Goal: Task Accomplishment & Management: Manage account settings

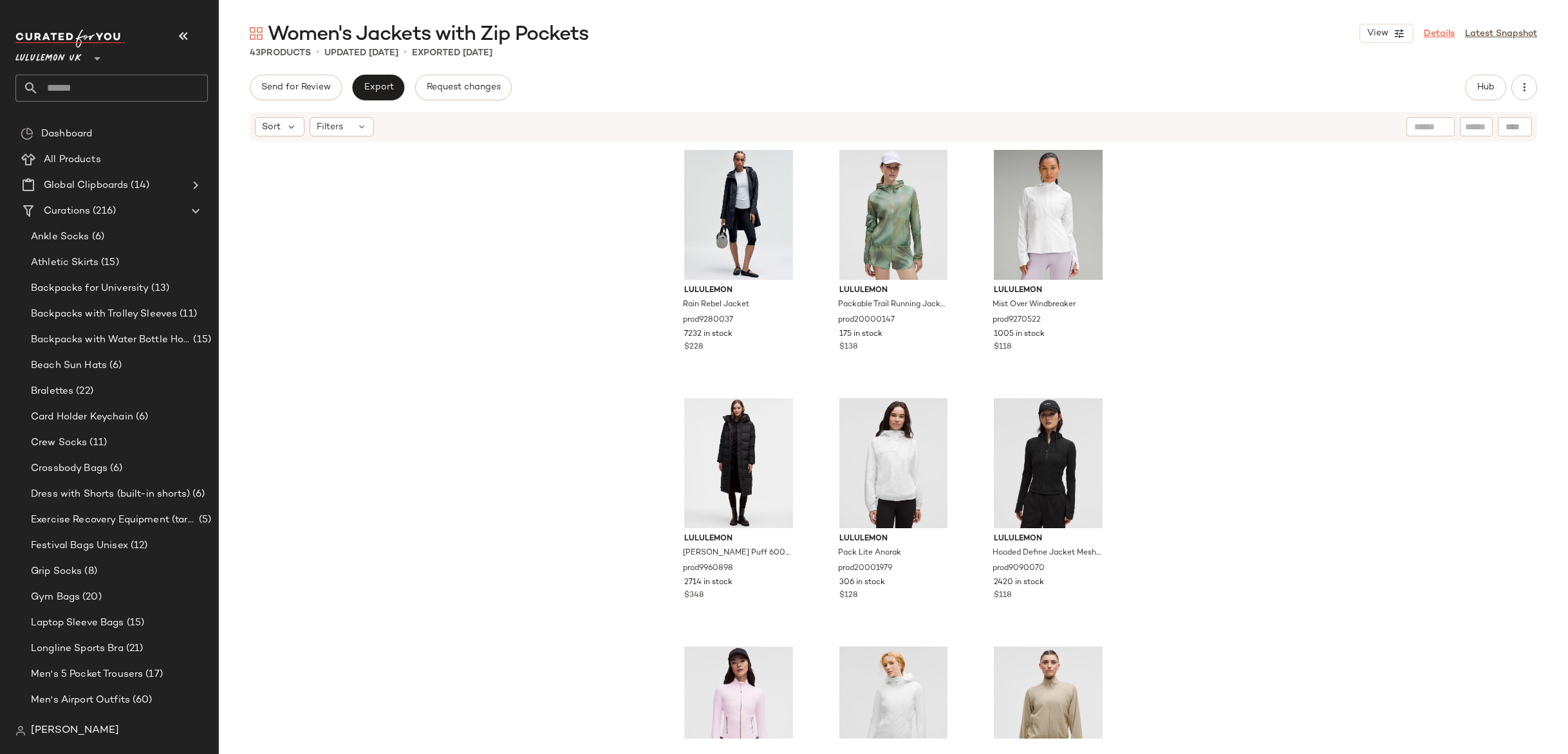
click at [1438, 34] on link "Details" at bounding box center [1439, 33] width 31 height 14
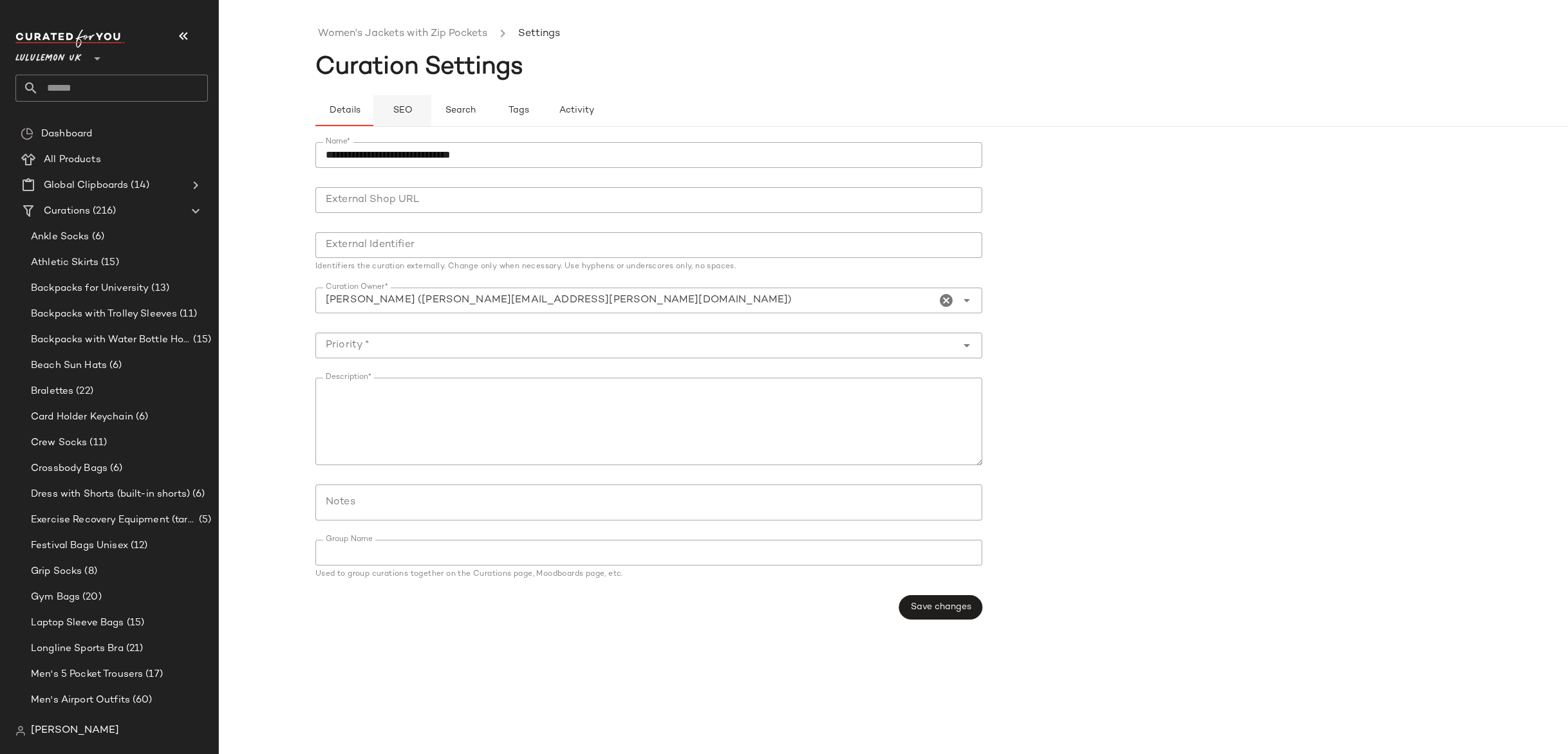
click at [490, 108] on button "SEO" at bounding box center [518, 111] width 58 height 31
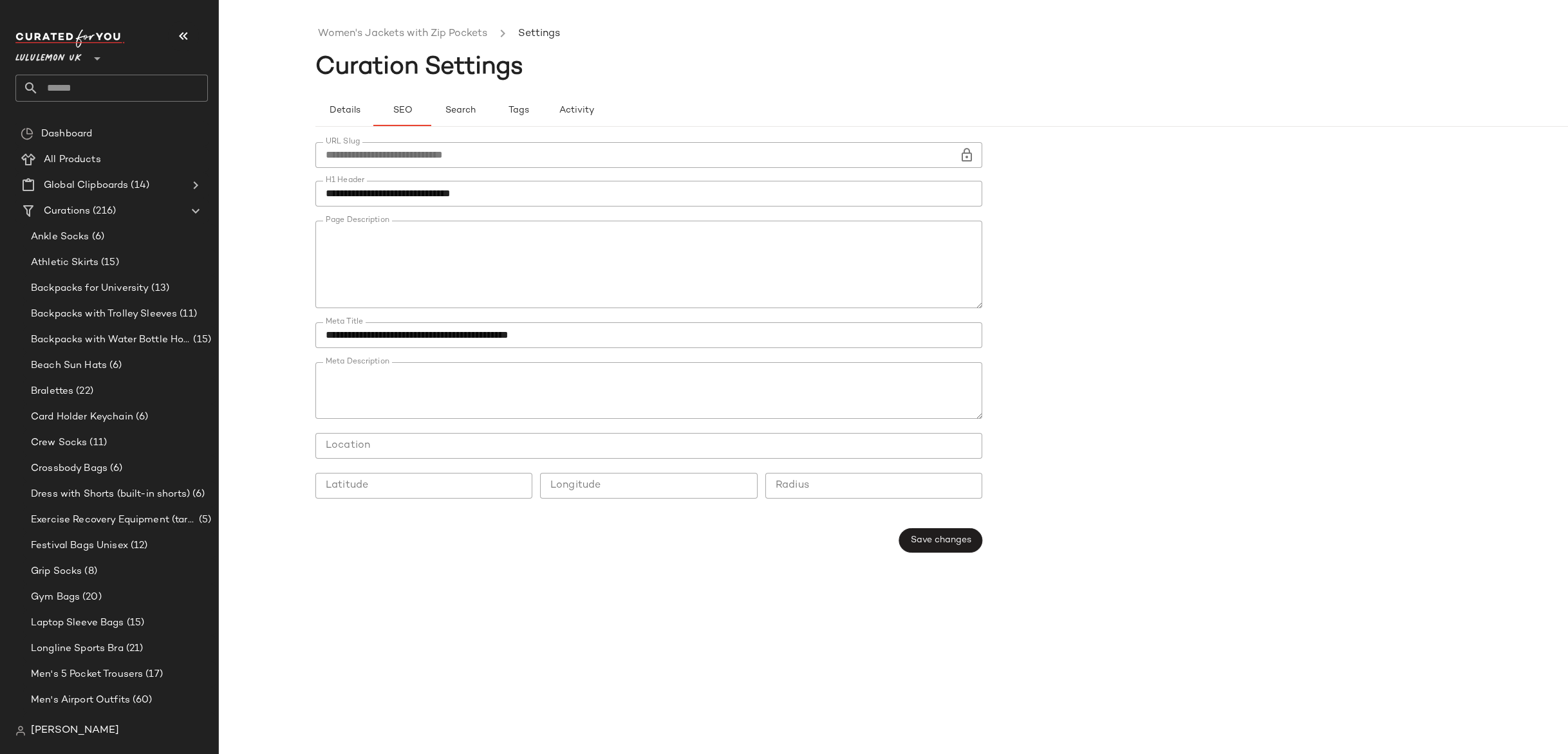
scroll to position [321, 0]
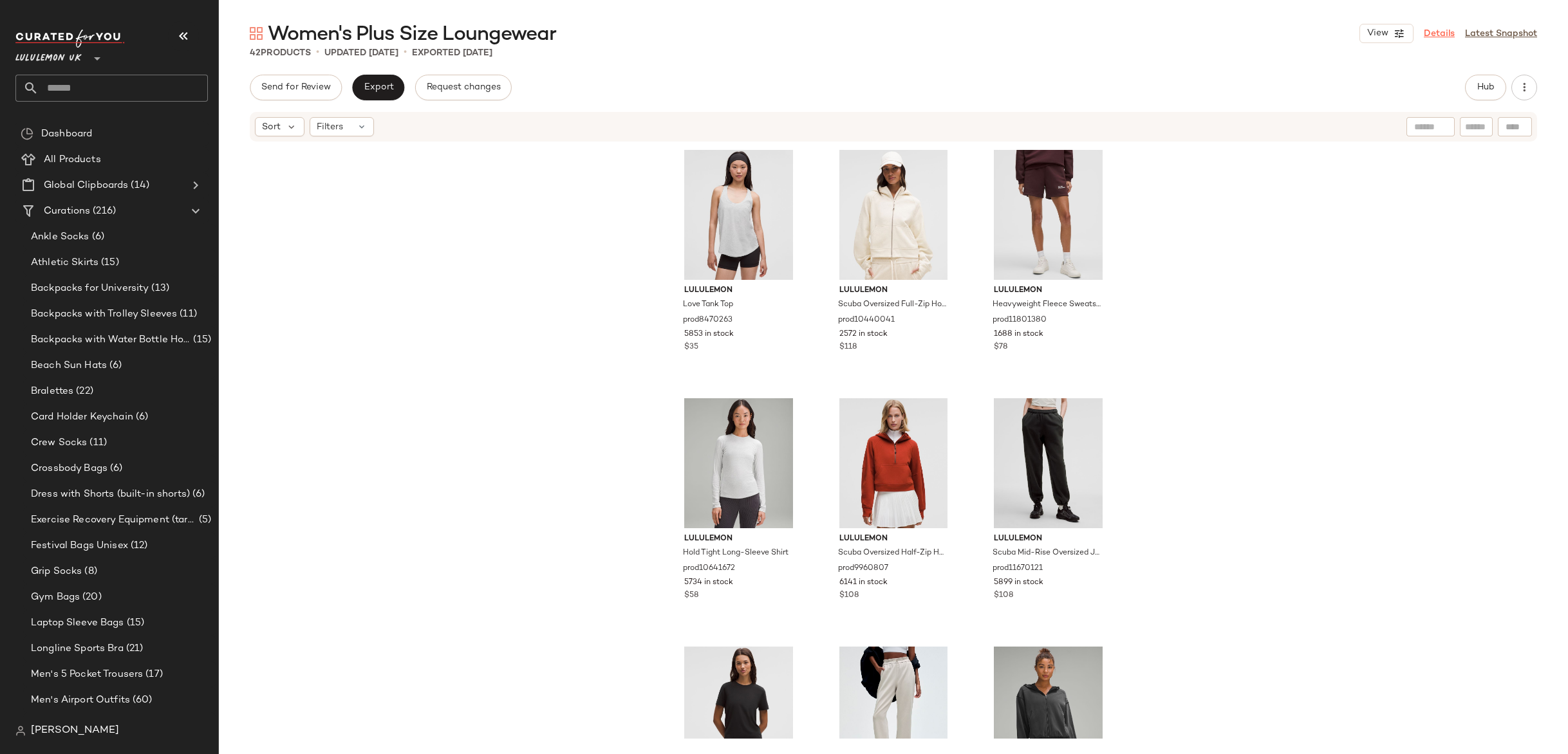
click at [1444, 29] on link "Details" at bounding box center [1439, 33] width 31 height 14
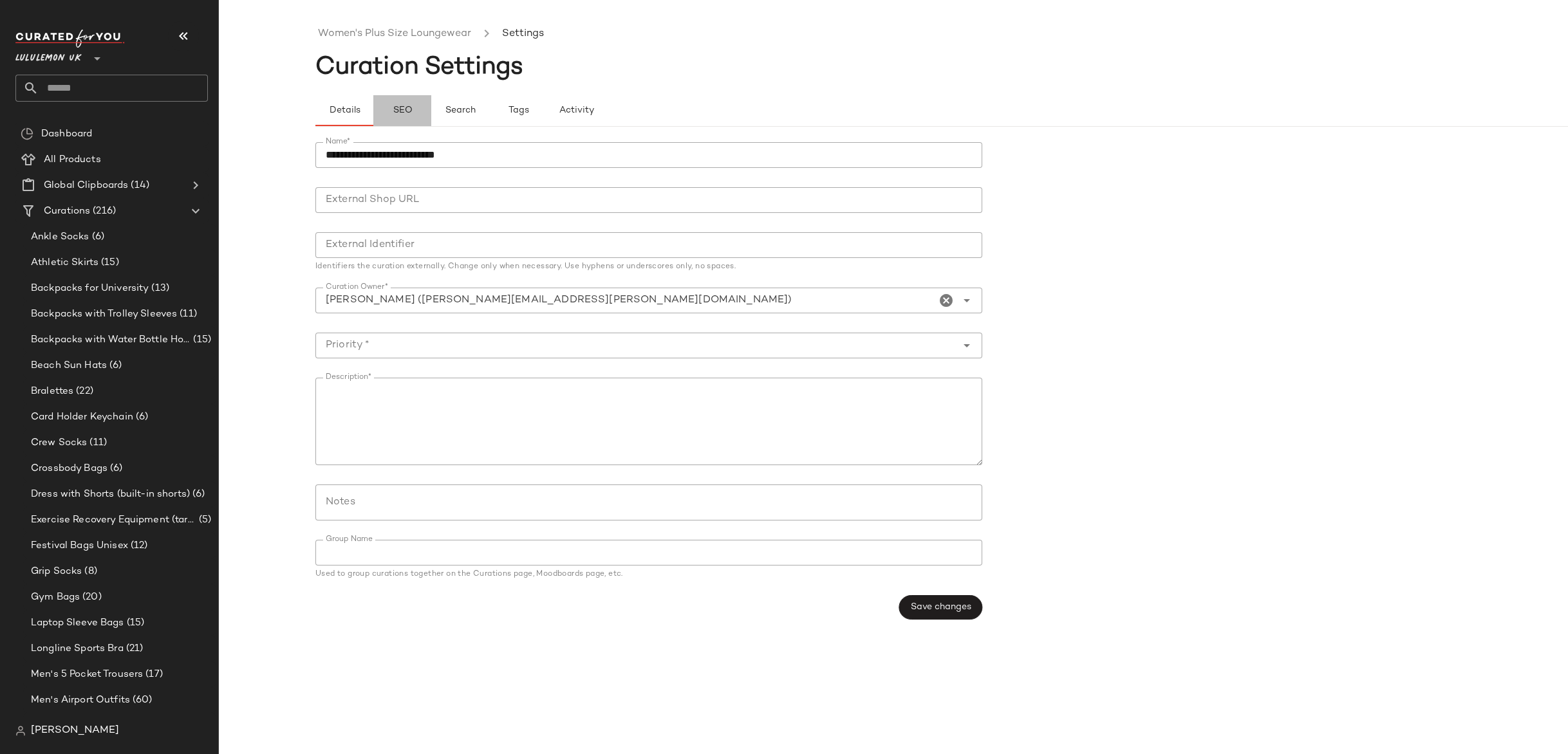
click at [395, 113] on span "SEO" at bounding box center [402, 110] width 20 height 10
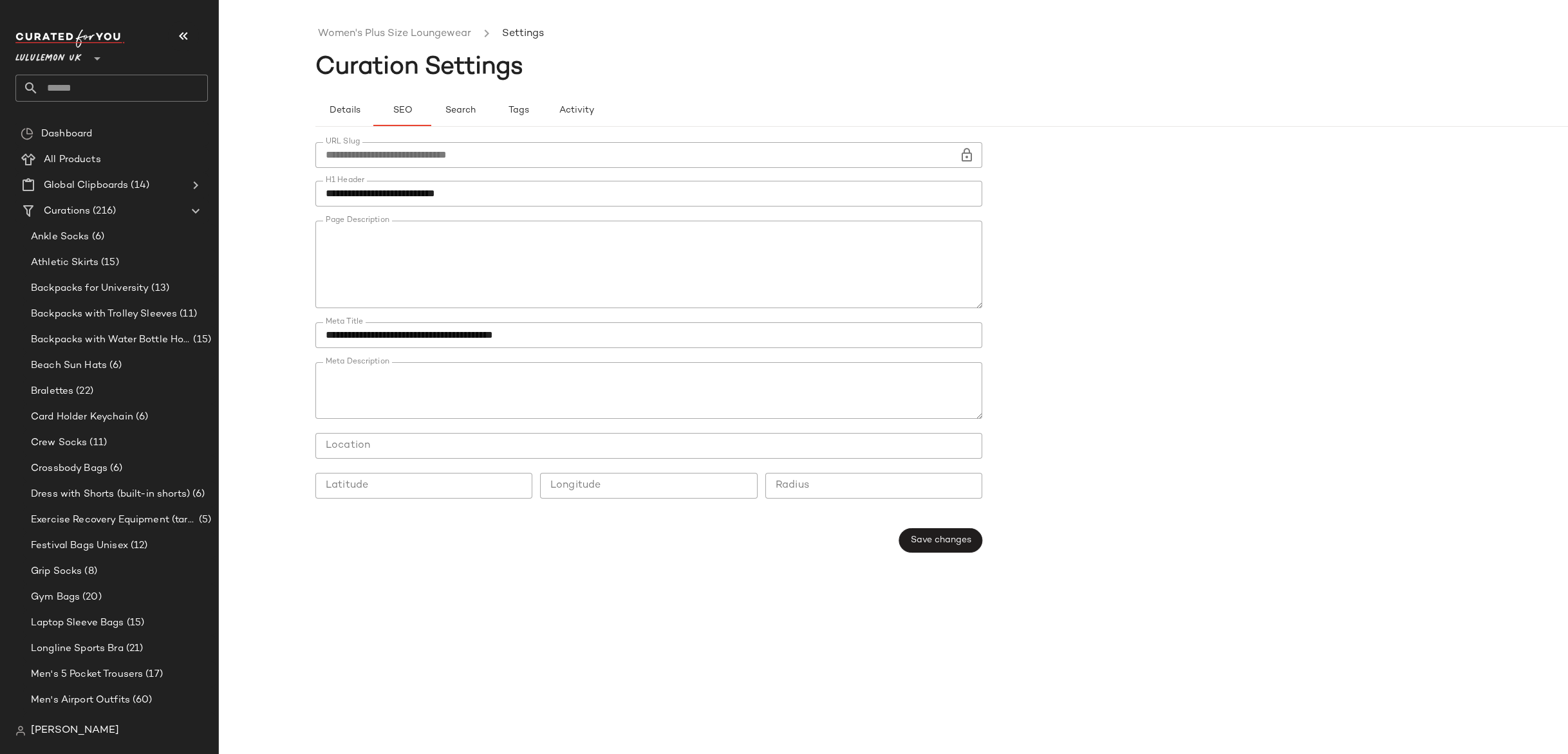
scroll to position [105, 0]
type button "seo"
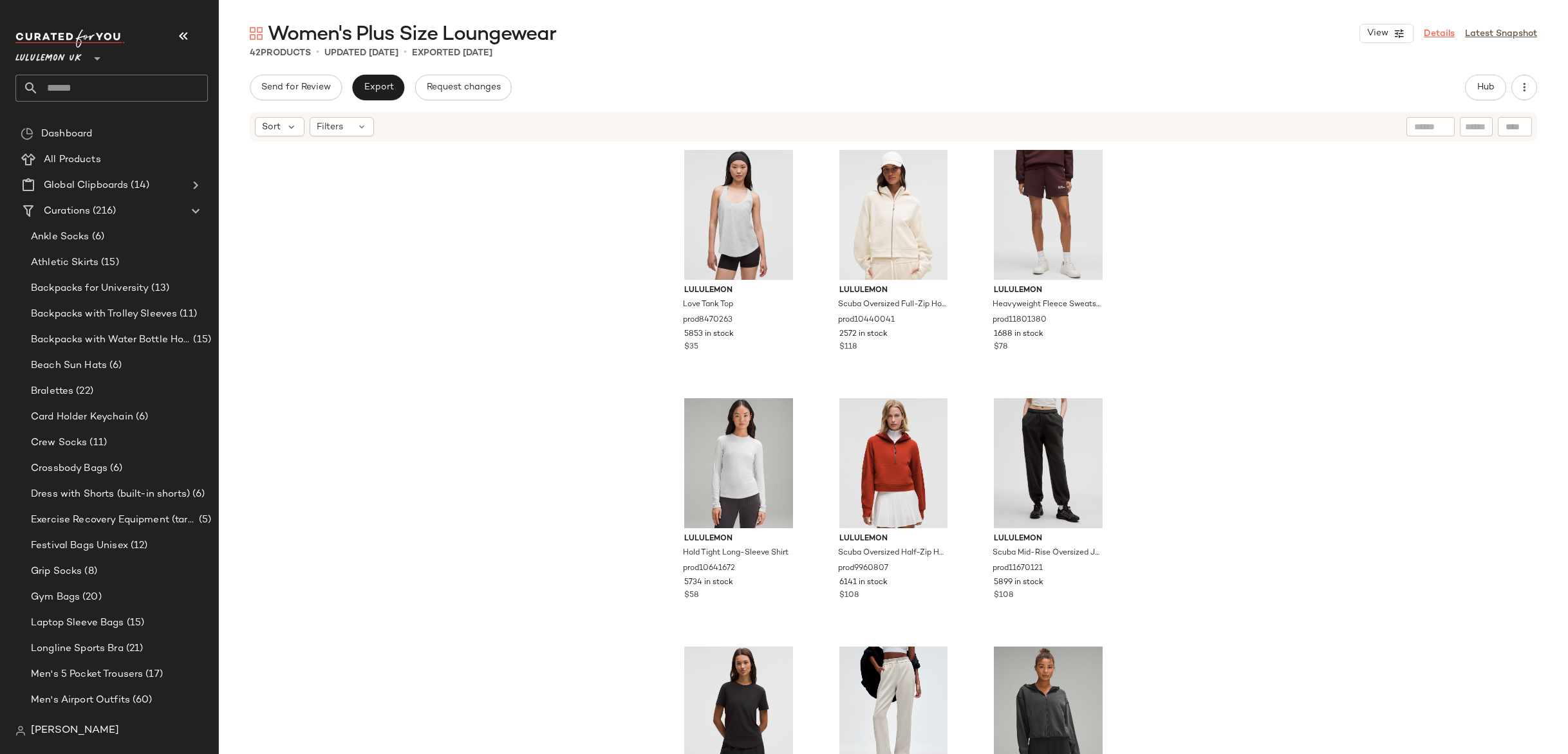
click at [1431, 30] on link "Details" at bounding box center [1439, 33] width 31 height 14
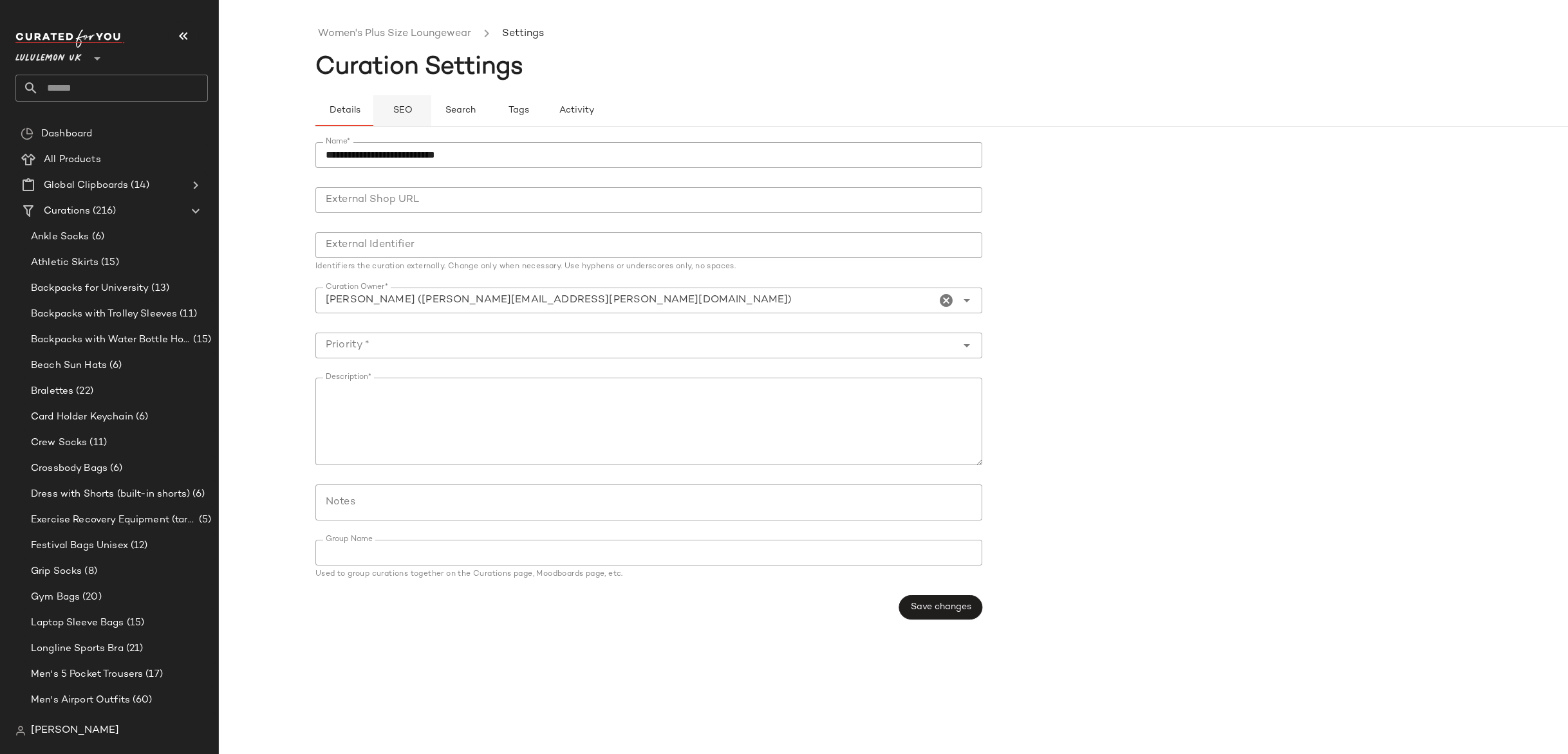
click at [405, 115] on span "SEO" at bounding box center [402, 110] width 20 height 10
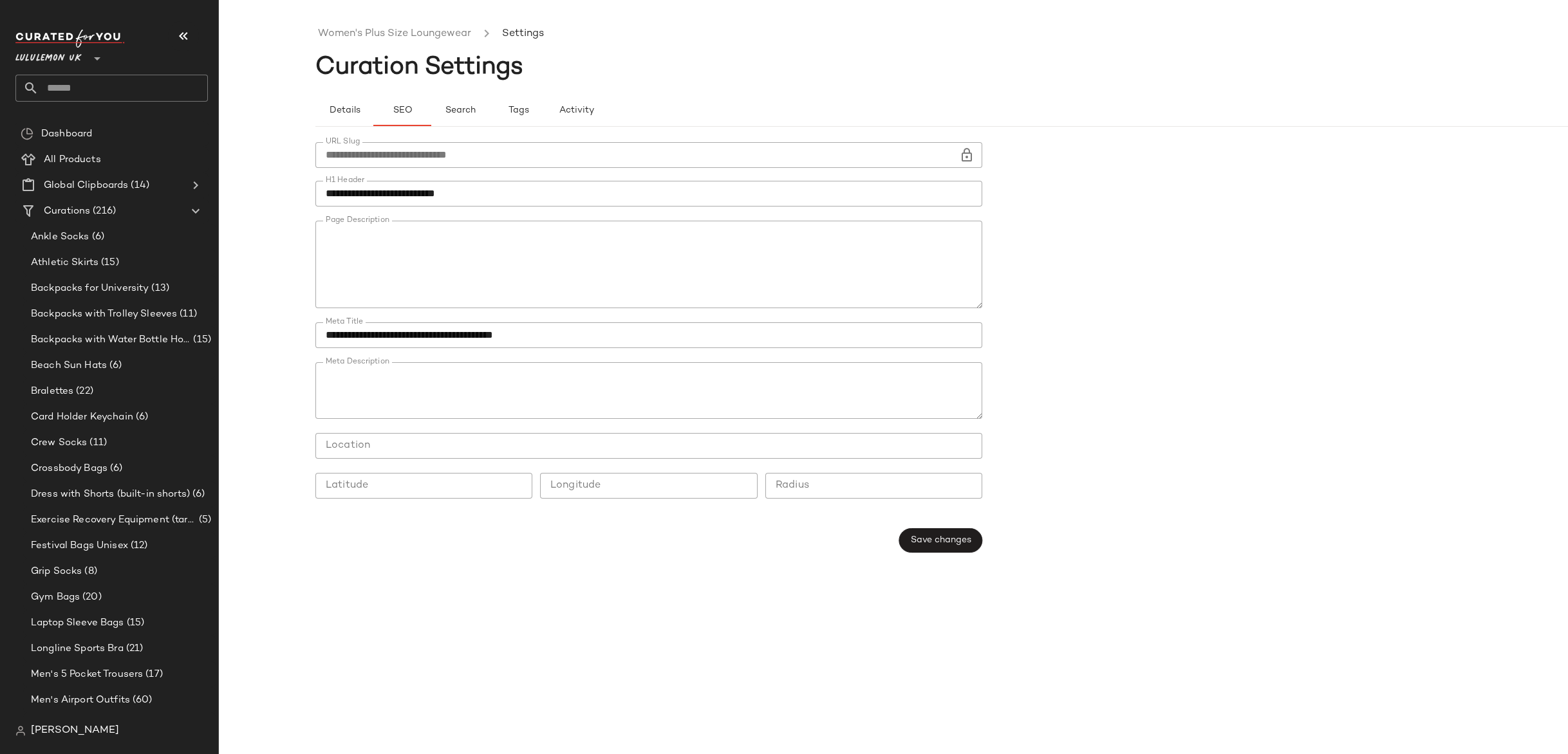
scroll to position [99, 0]
click at [678, 270] on textarea "Page Description" at bounding box center [649, 264] width 667 height 87
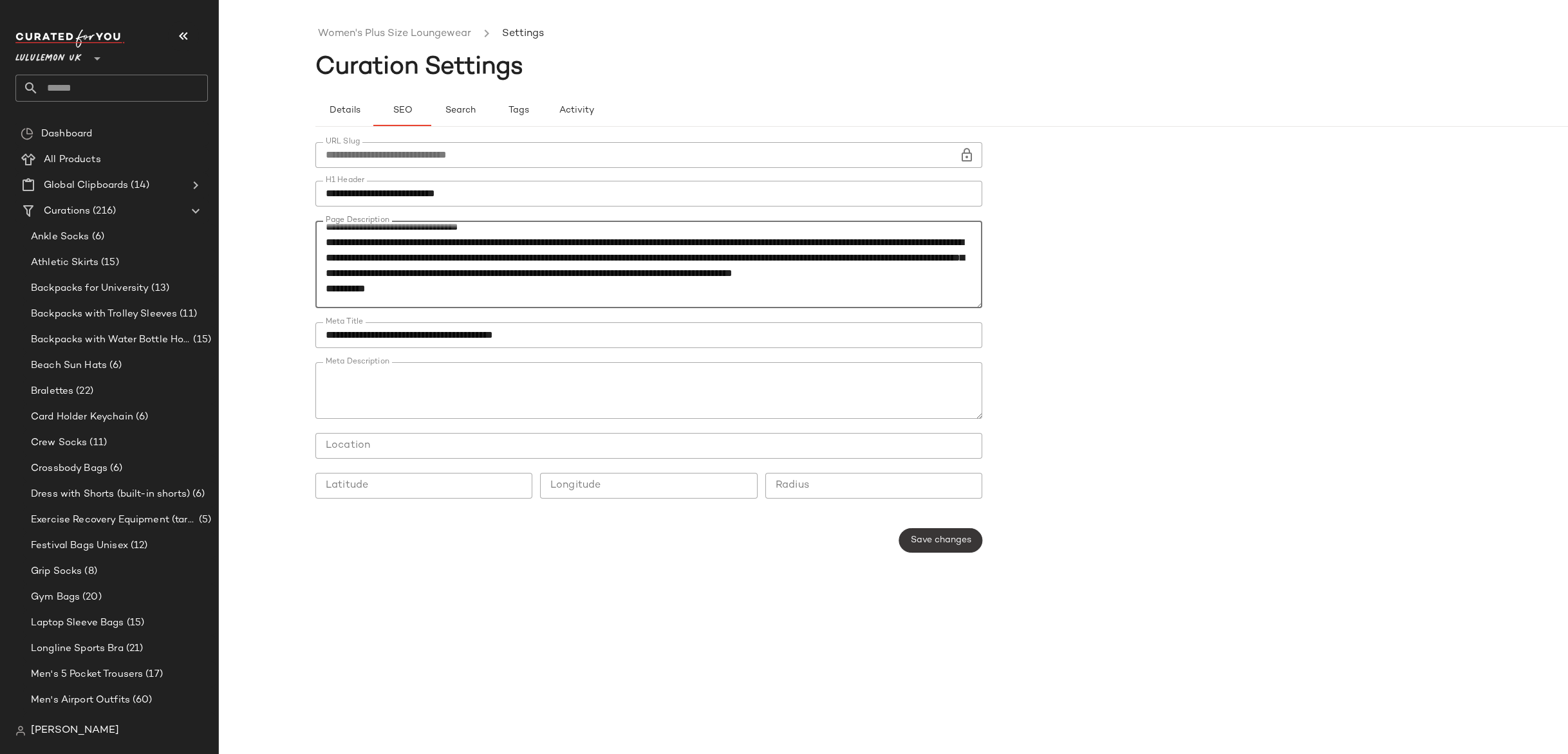
type textarea "**********"
click at [921, 546] on button "Save changes" at bounding box center [941, 540] width 83 height 25
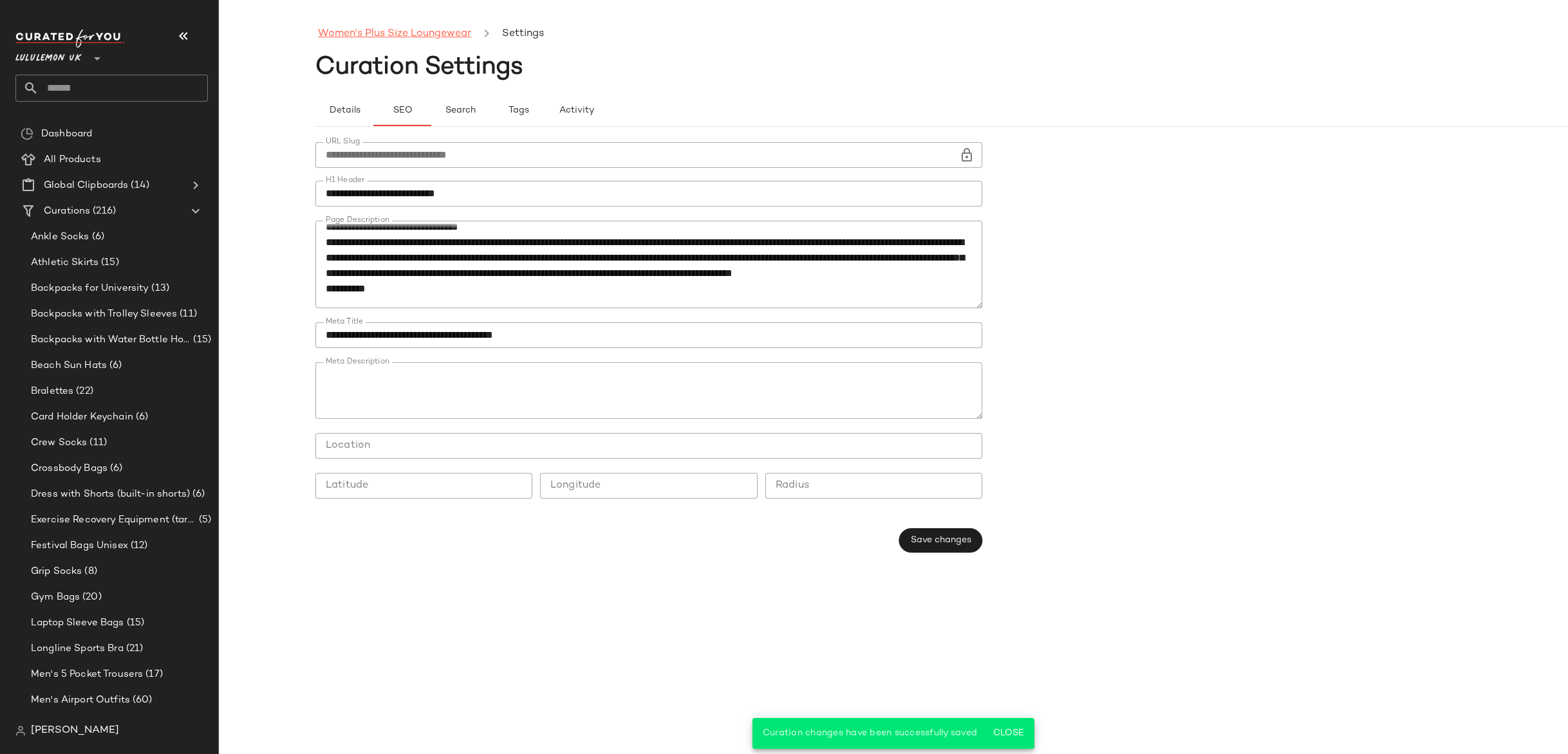
click at [419, 29] on link "Women's Plus Size Loungewear" at bounding box center [394, 34] width 153 height 17
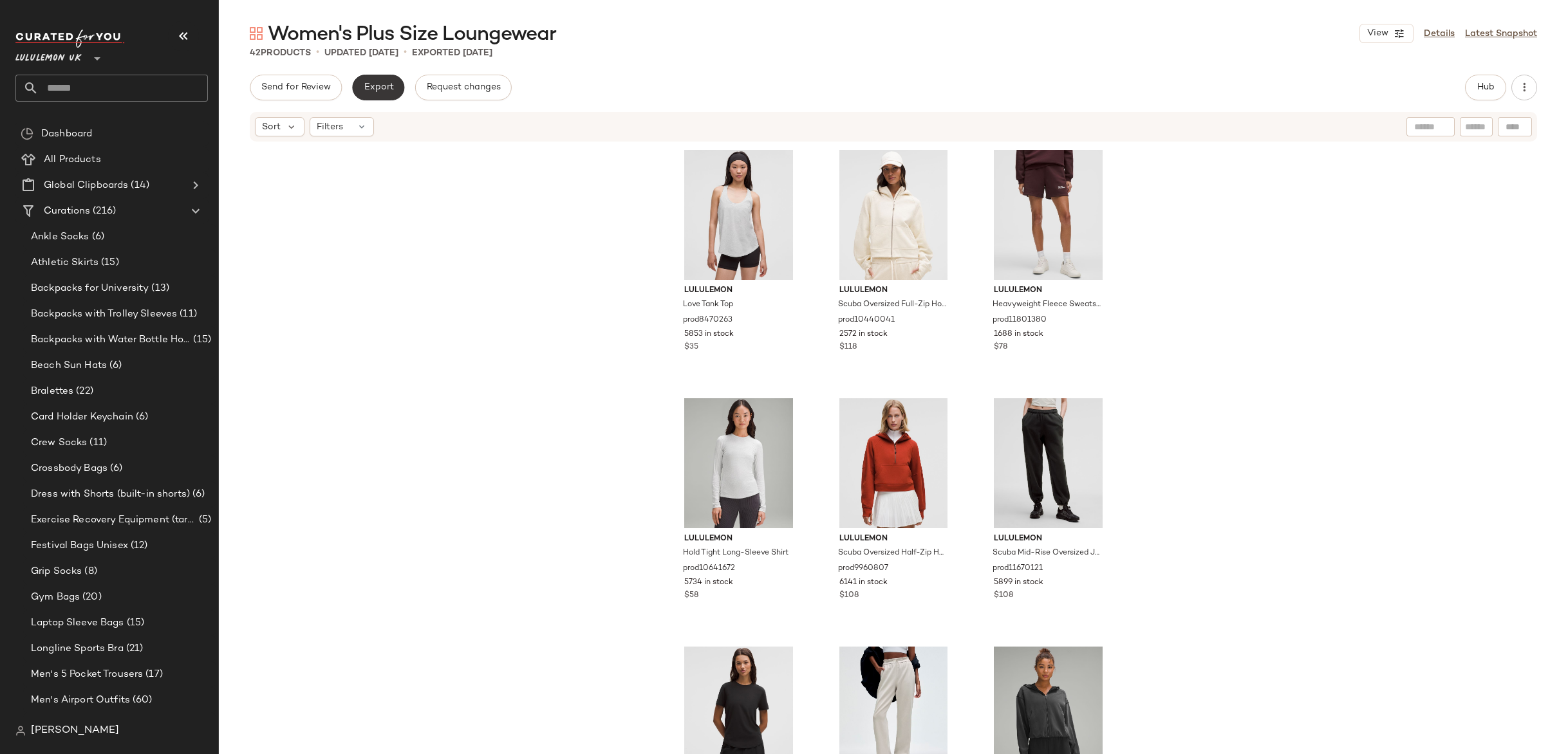
click at [370, 83] on span "Export" at bounding box center [378, 87] width 30 height 10
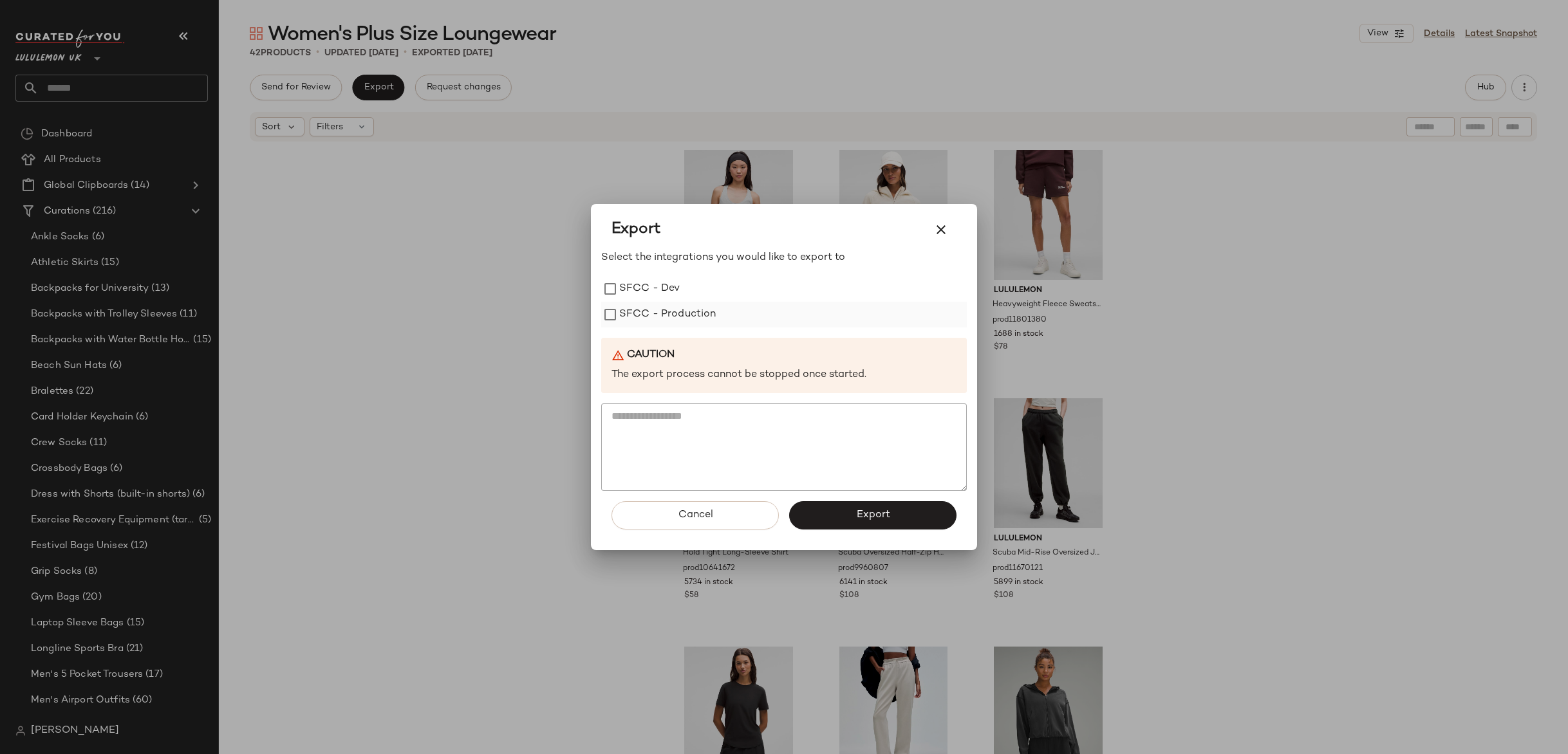
click at [675, 320] on label "SFCC - Production" at bounding box center [668, 315] width 97 height 26
click at [935, 522] on button "Export" at bounding box center [873, 515] width 167 height 28
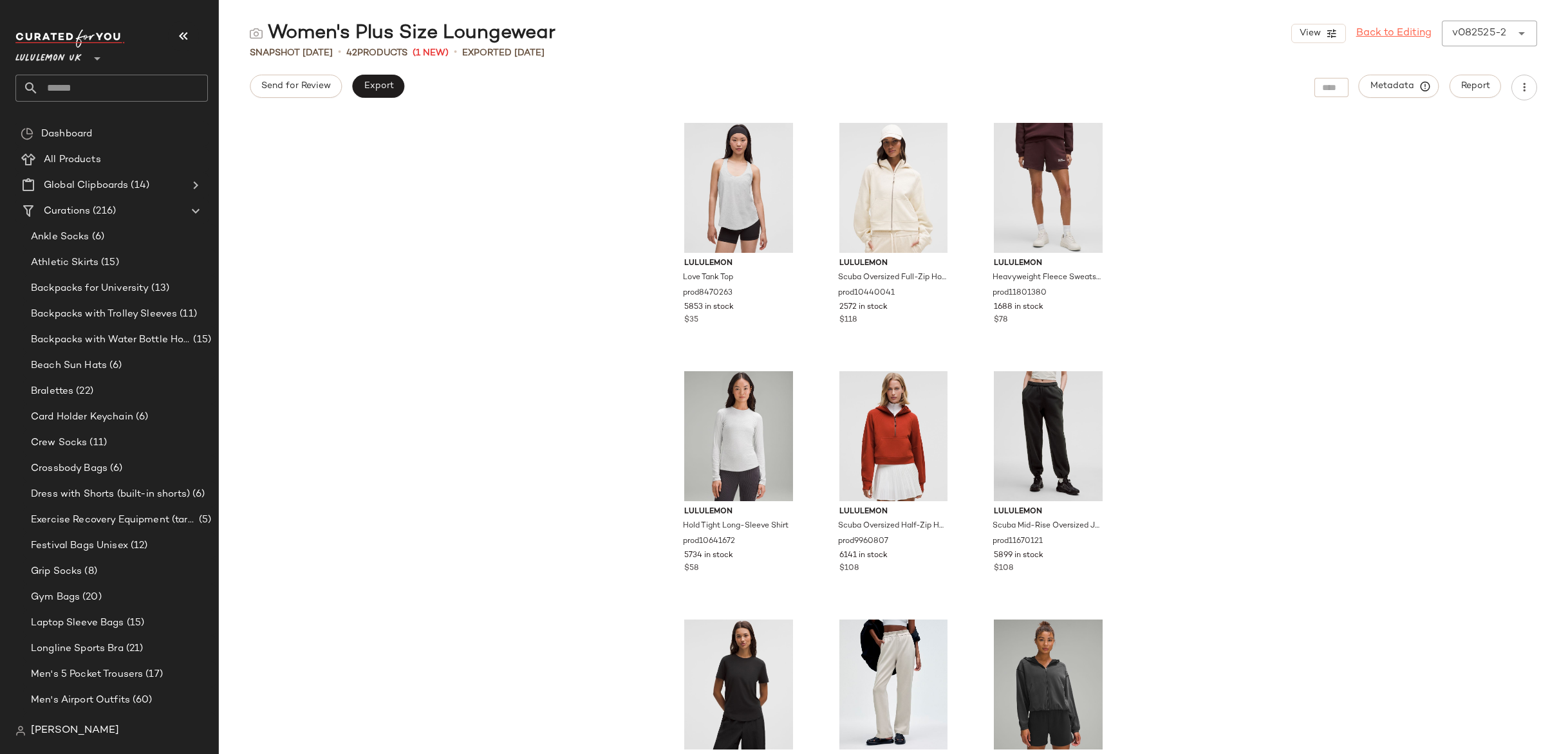
click at [1401, 29] on link "Back to Editing" at bounding box center [1393, 33] width 75 height 16
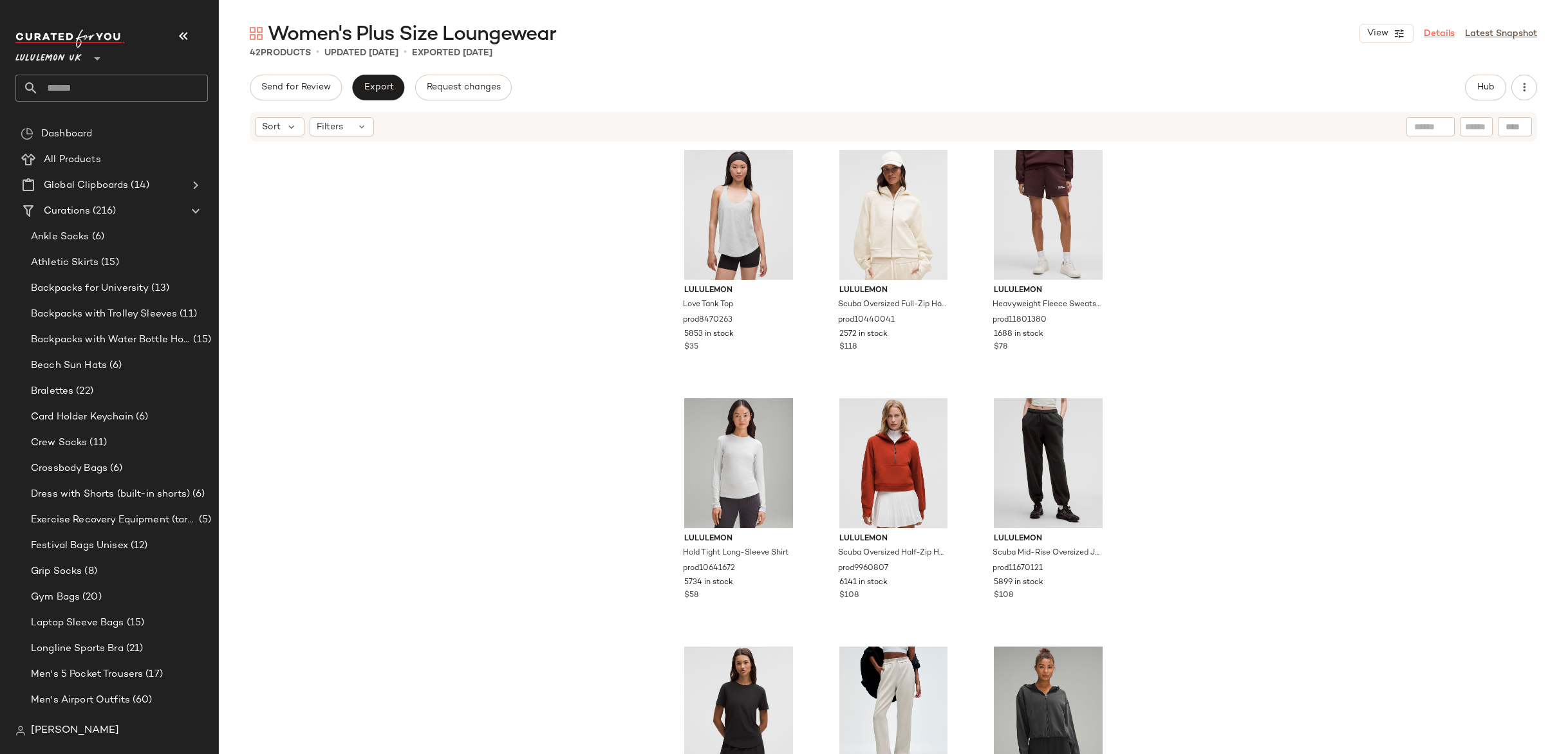
click at [1440, 30] on link "Details" at bounding box center [1439, 33] width 31 height 14
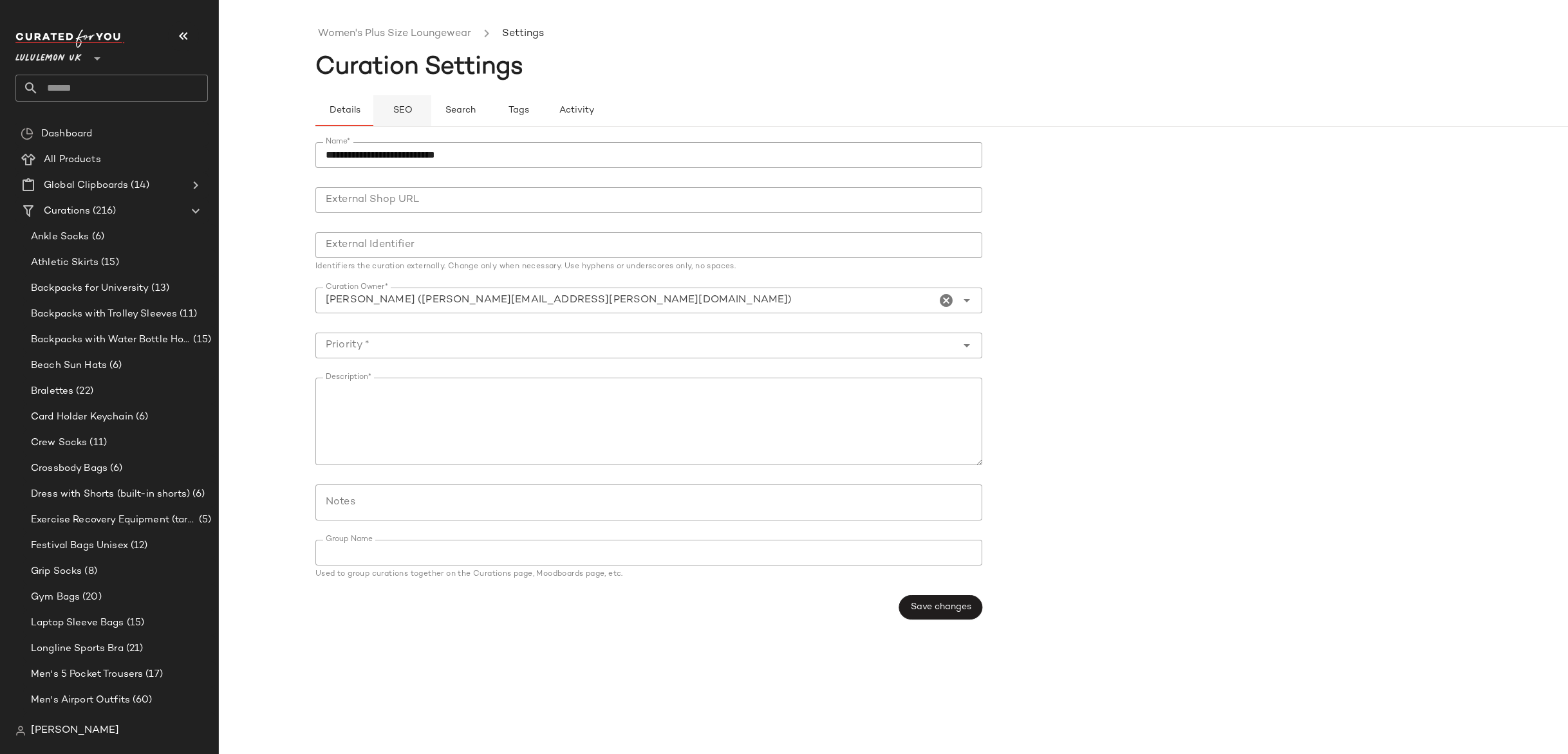
click at [401, 115] on span "SEO" at bounding box center [402, 110] width 20 height 10
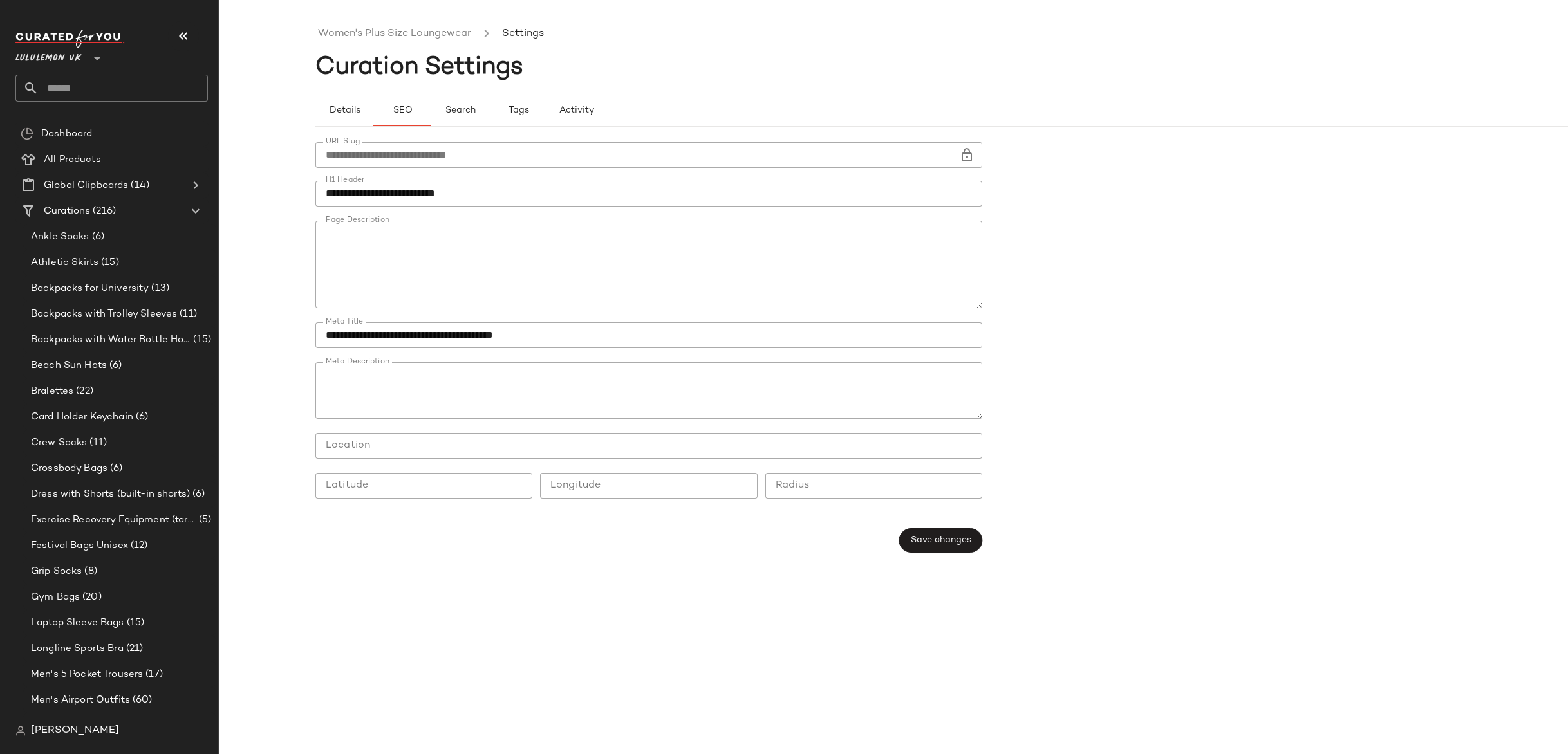
scroll to position [150, 0]
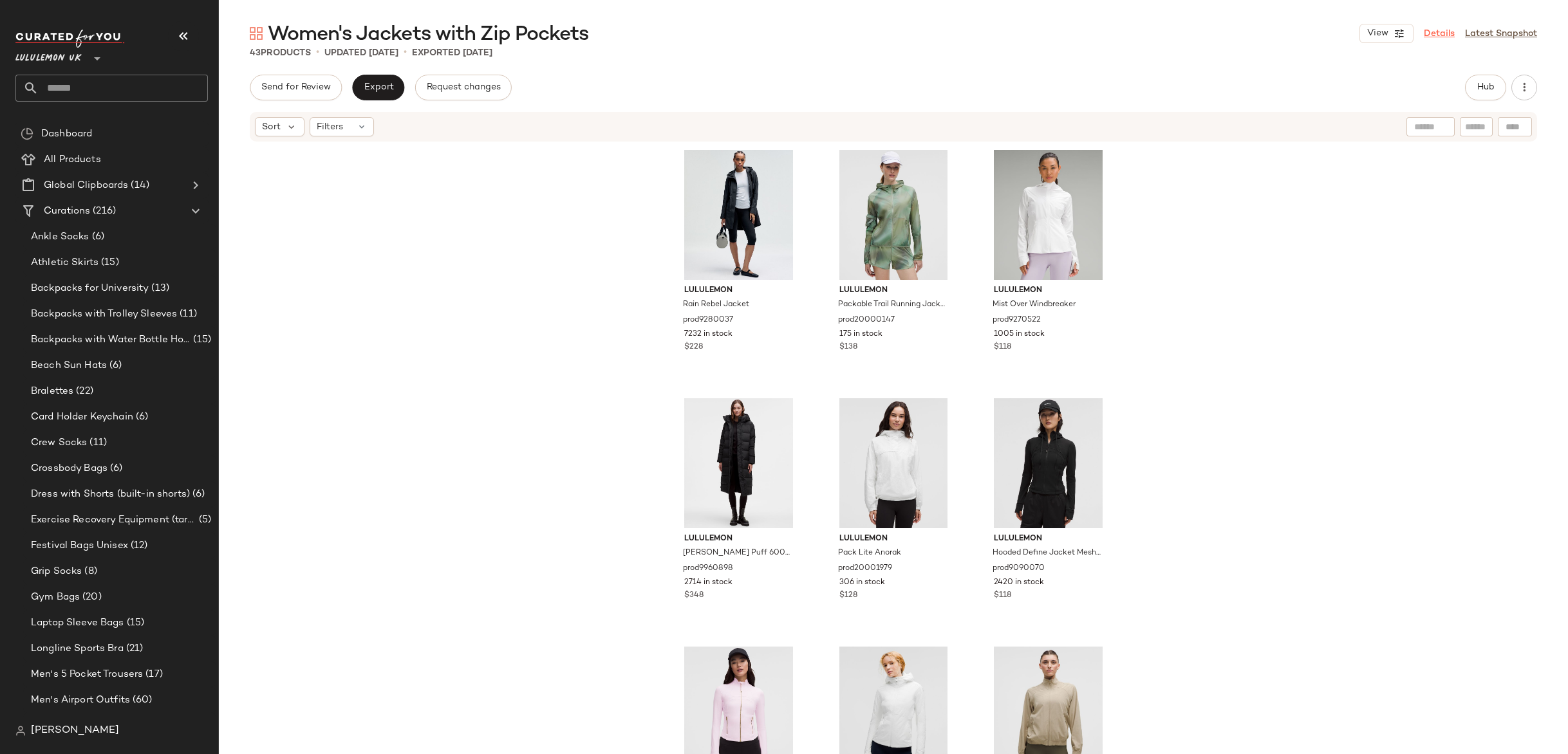
click at [1446, 31] on link "Details" at bounding box center [1439, 33] width 31 height 14
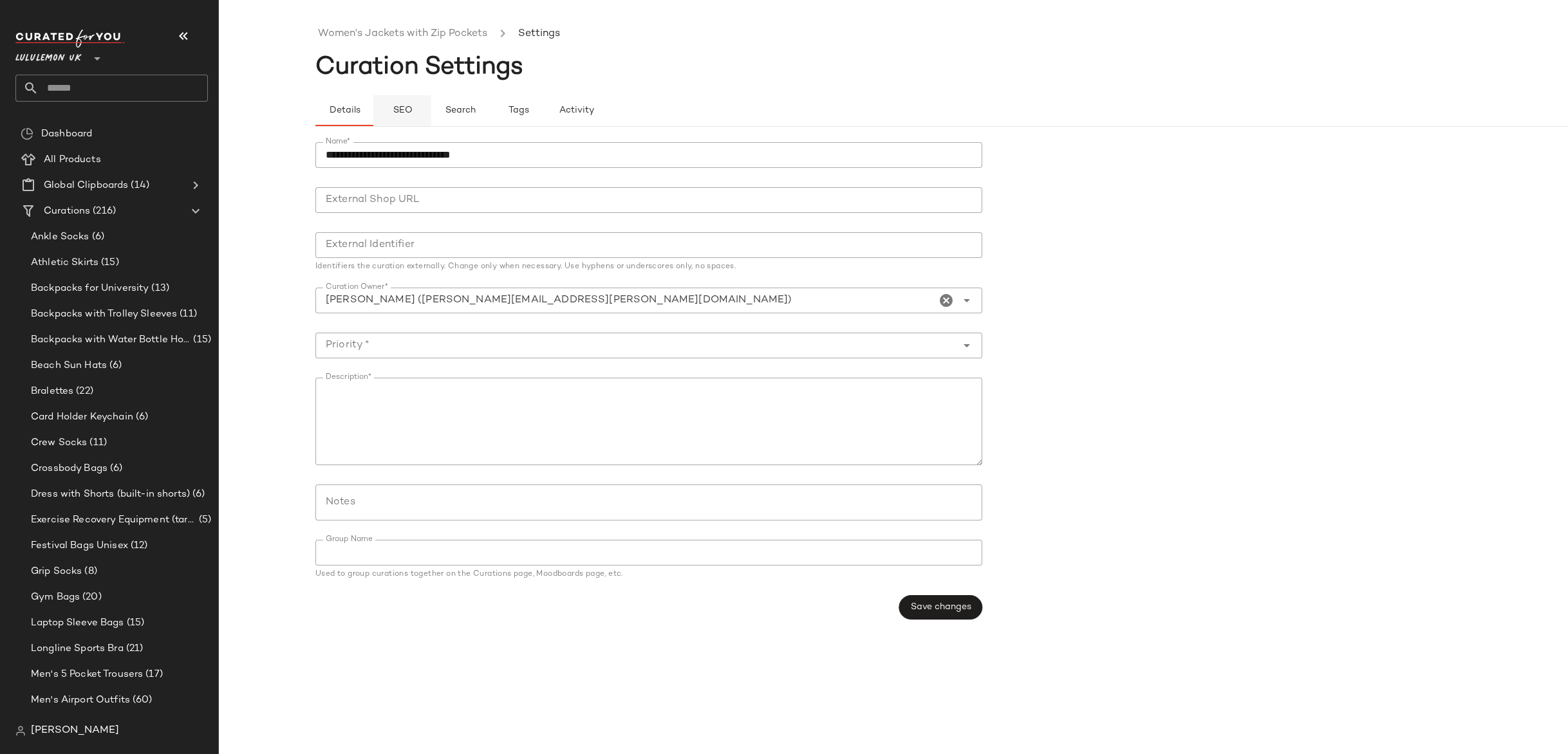
click at [490, 111] on button "SEO" at bounding box center [518, 111] width 58 height 31
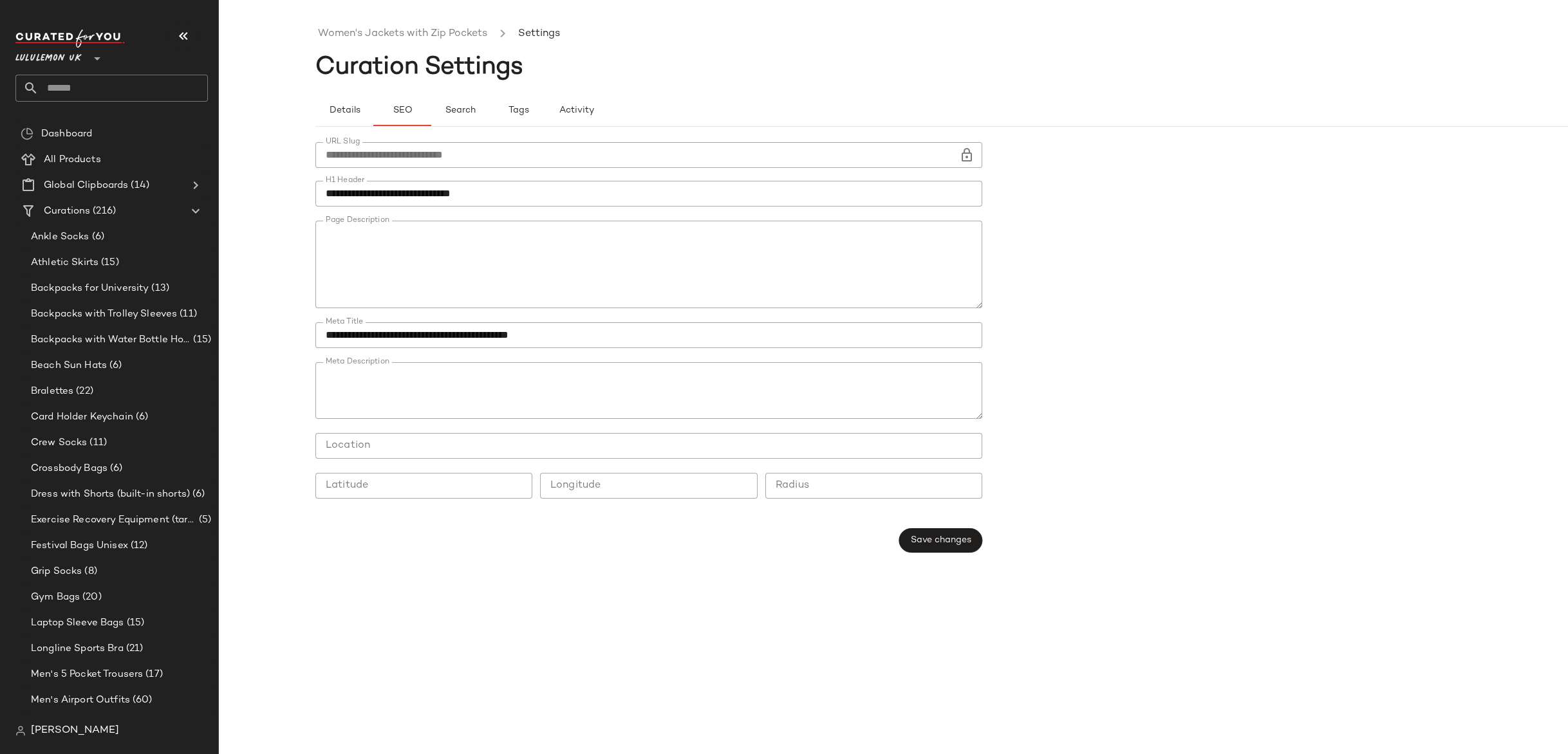
scroll to position [301, 0]
click at [678, 272] on textarea "Page Description" at bounding box center [649, 264] width 667 height 87
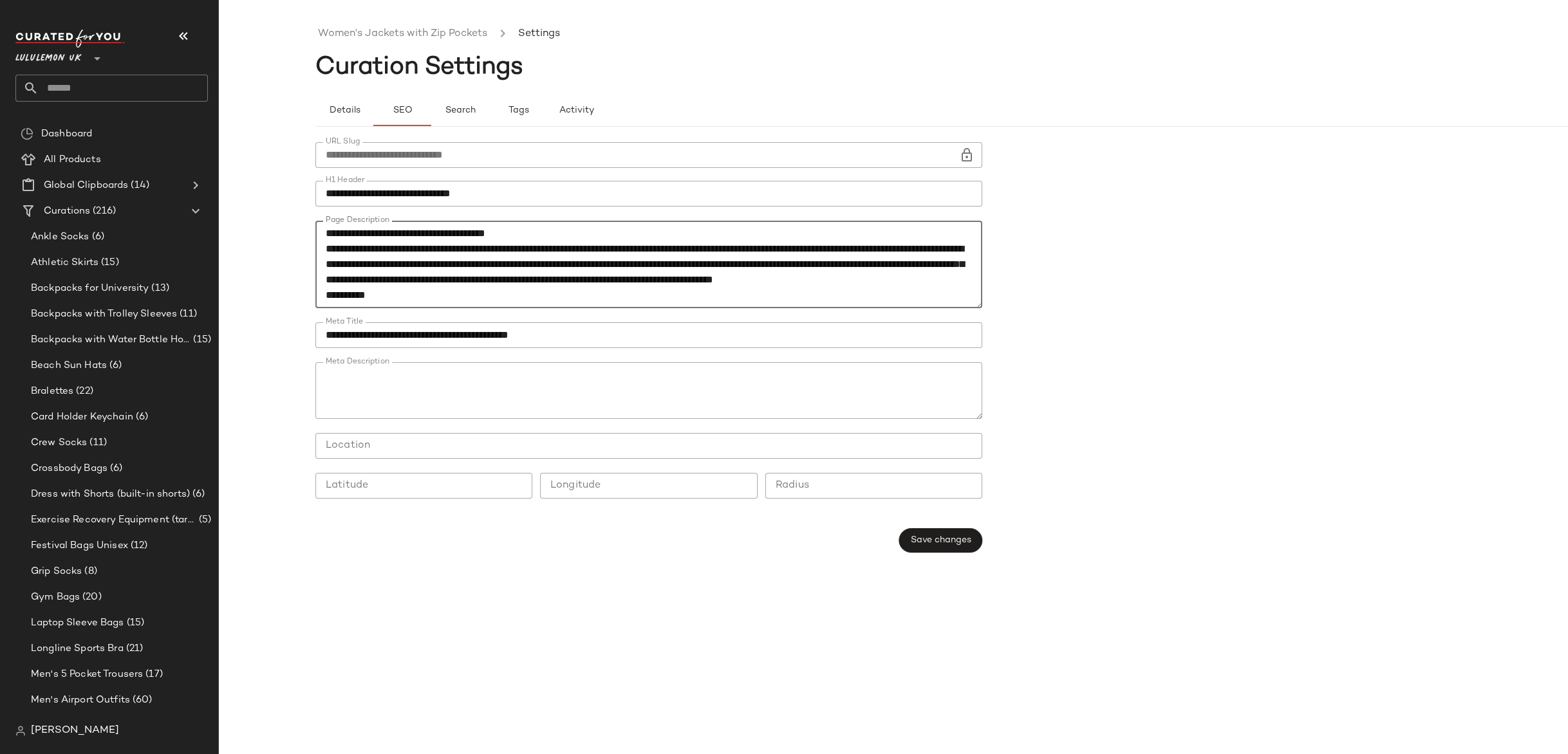
type textarea "**********"
click at [973, 536] on button "Save changes" at bounding box center [941, 540] width 83 height 25
click at [401, 34] on link "Women's Jackets with Zip Pockets" at bounding box center [402, 34] width 169 height 17
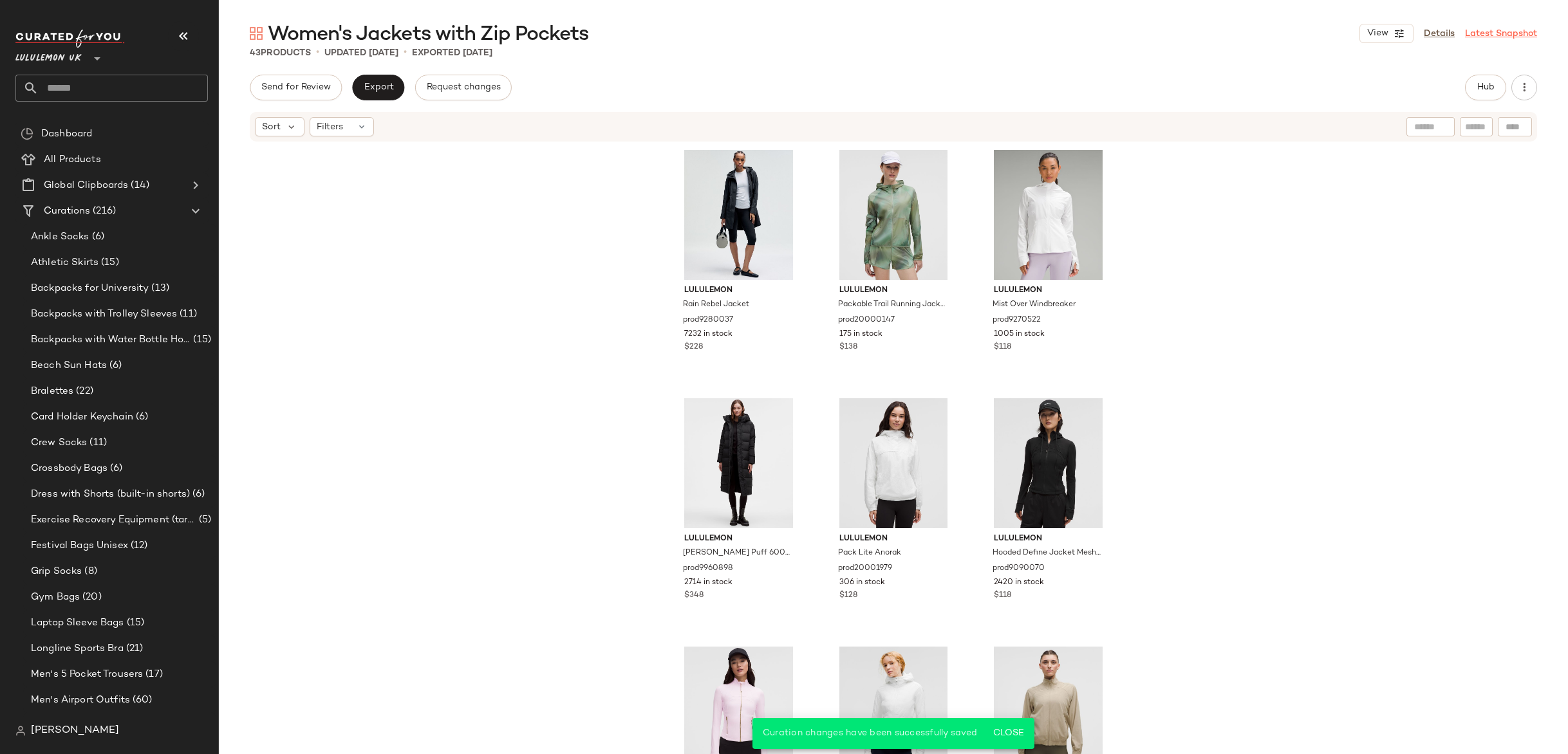
click at [1537, 35] on link "Latest Snapshot" at bounding box center [1501, 33] width 72 height 14
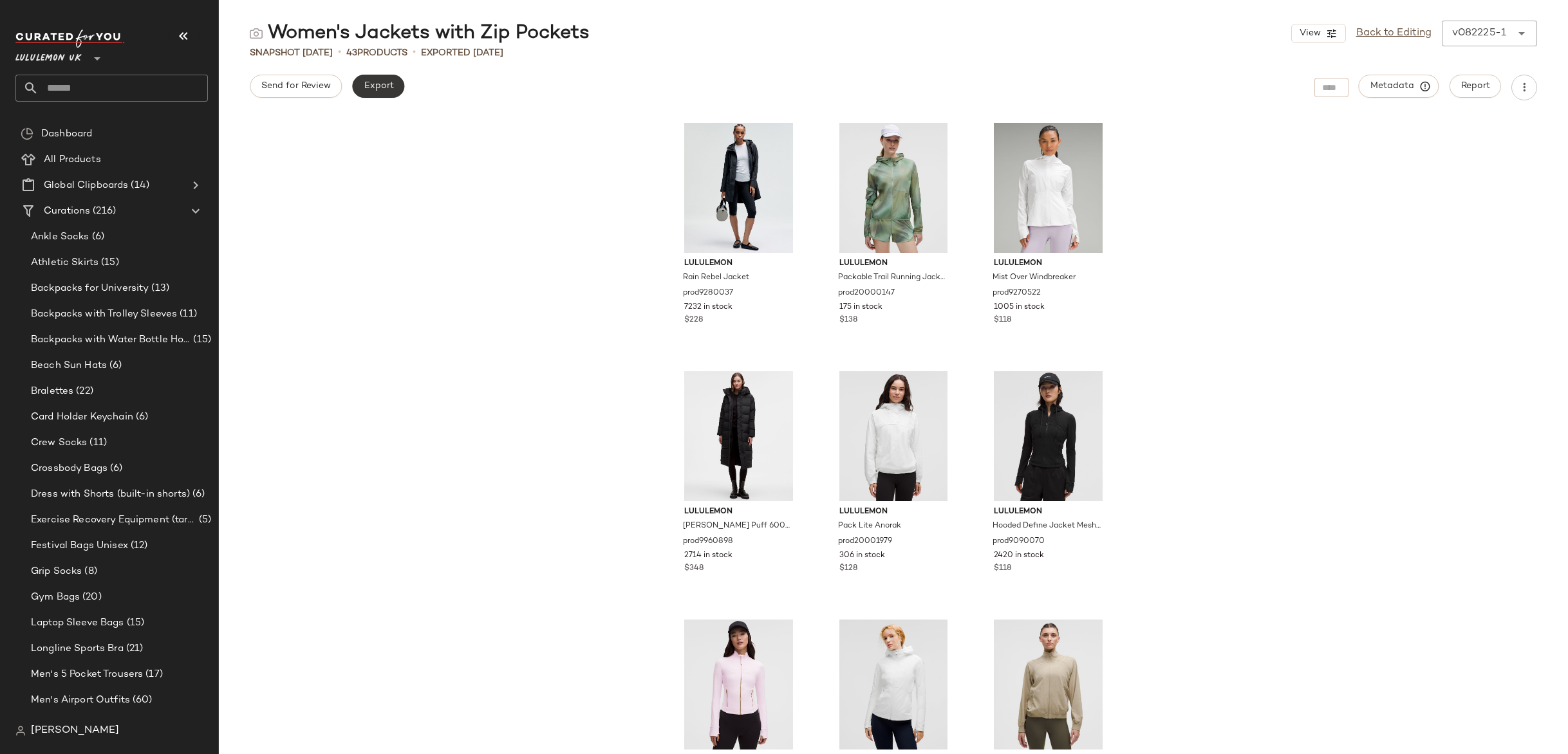
click at [398, 84] on button "Export" at bounding box center [378, 85] width 52 height 23
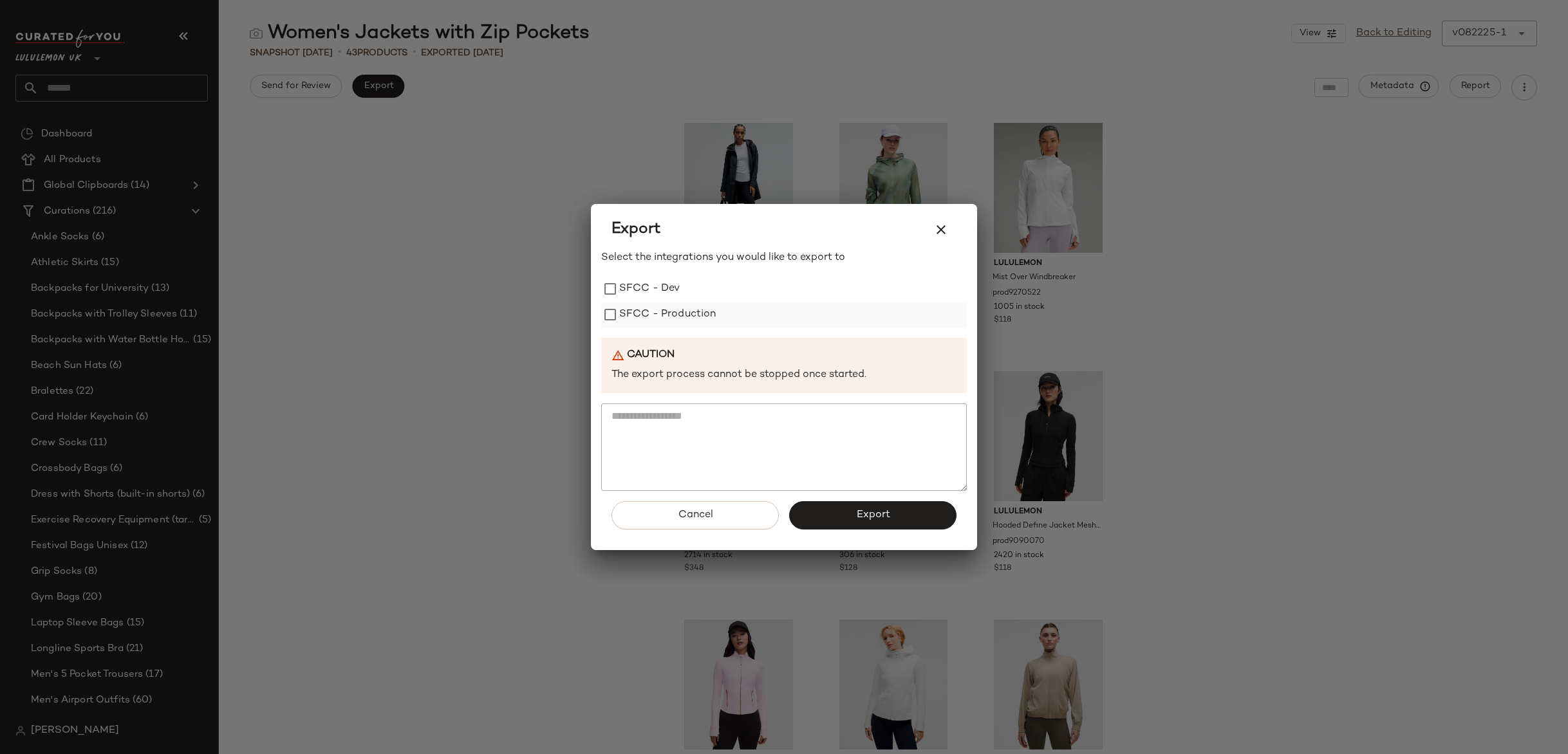
click at [665, 307] on label "SFCC - Production" at bounding box center [668, 315] width 97 height 26
click at [852, 512] on button "Export" at bounding box center [873, 515] width 167 height 28
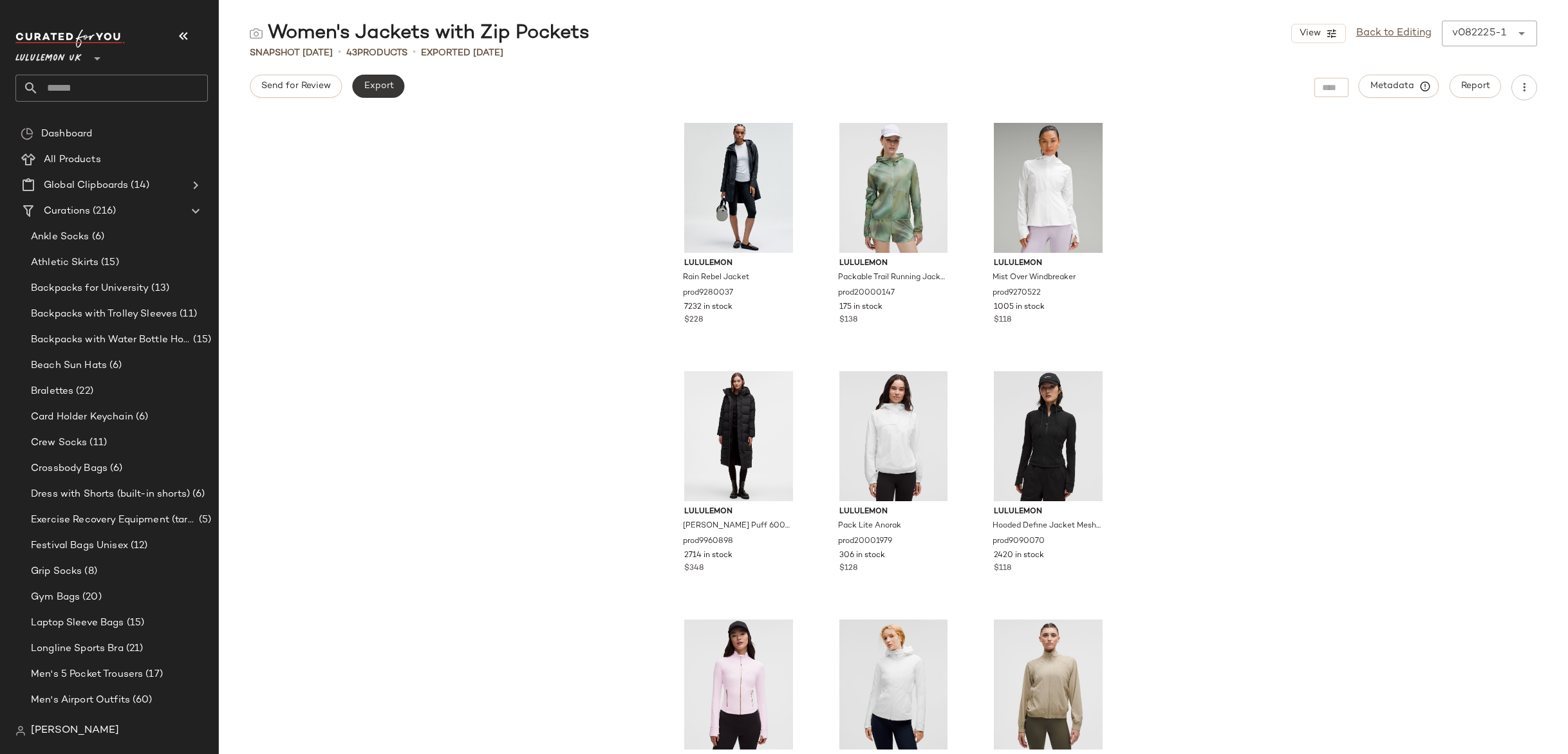
click at [388, 91] on span "Export" at bounding box center [378, 85] width 30 height 10
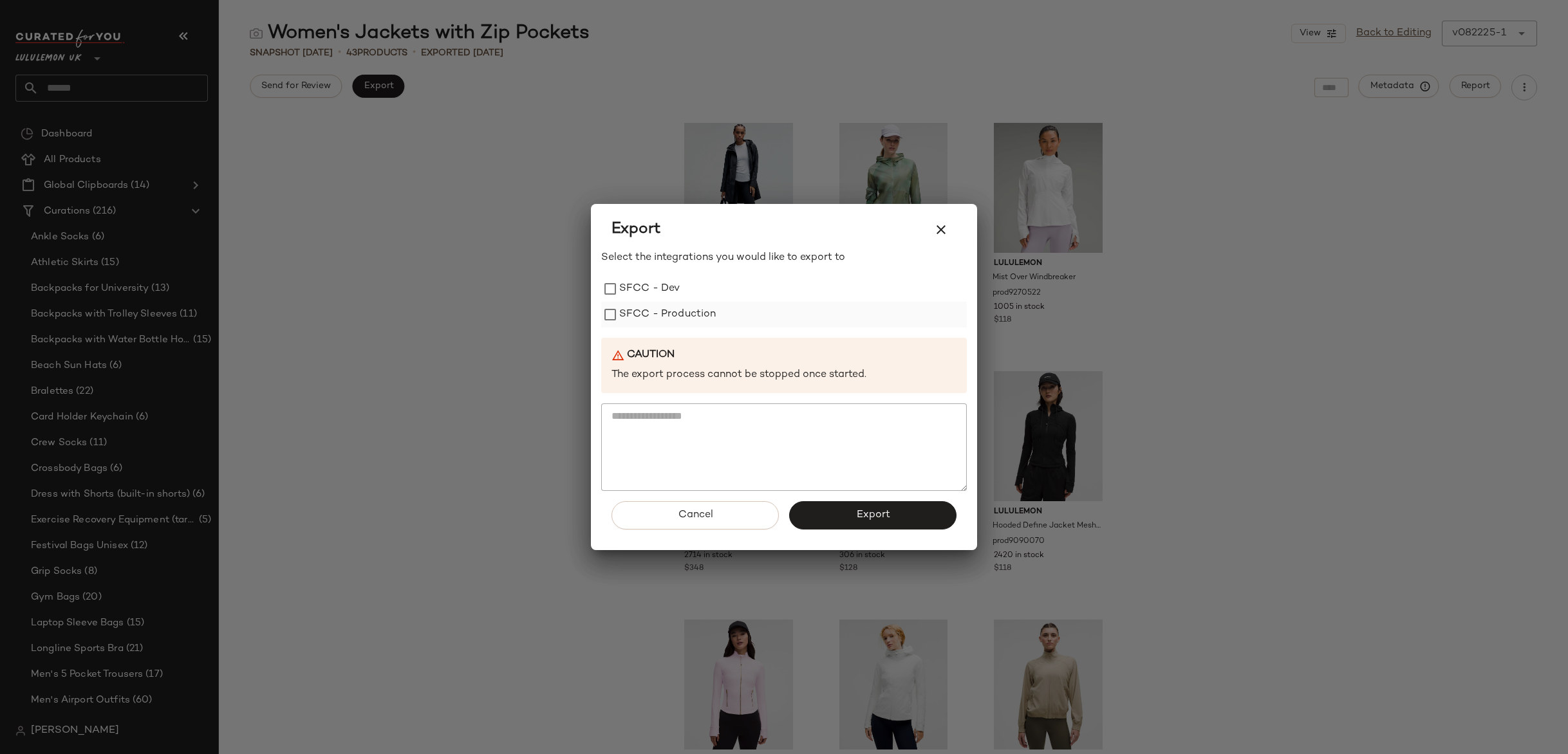
click at [653, 315] on label "SFCC - Production" at bounding box center [668, 315] width 97 height 26
click at [868, 528] on button "Export" at bounding box center [873, 515] width 167 height 28
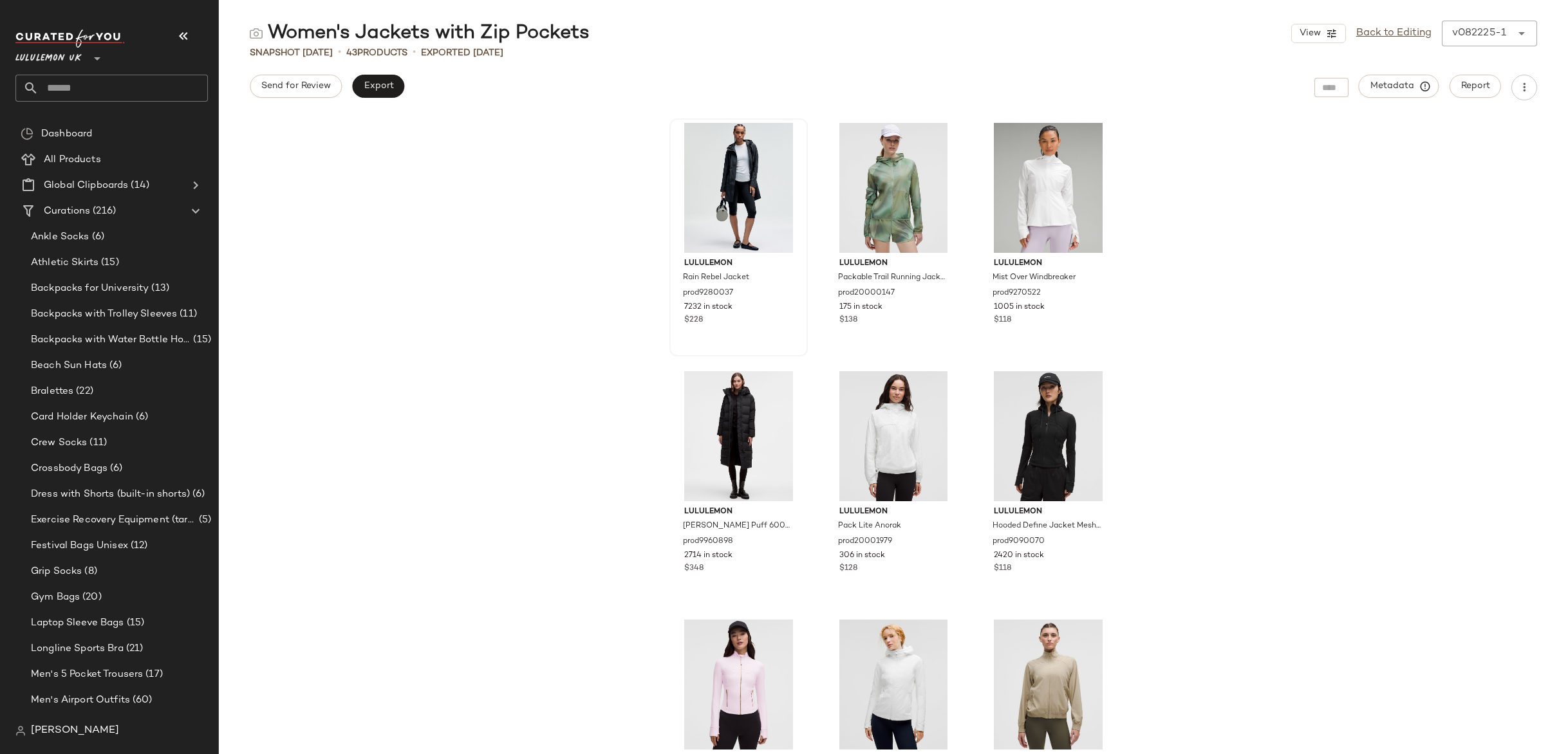
drag, startPoint x: 1384, startPoint y: 309, endPoint x: 705, endPoint y: 162, distance: 694.7
click at [1382, 309] on div "lululemon Rain Rebel Jacket prod9280037 7232 in stock $228 lululemon Packable T…" at bounding box center [893, 434] width 1349 height 638
click at [1356, 29] on link "Back to Editing" at bounding box center [1393, 33] width 75 height 16
